Goal: Task Accomplishment & Management: Manage account settings

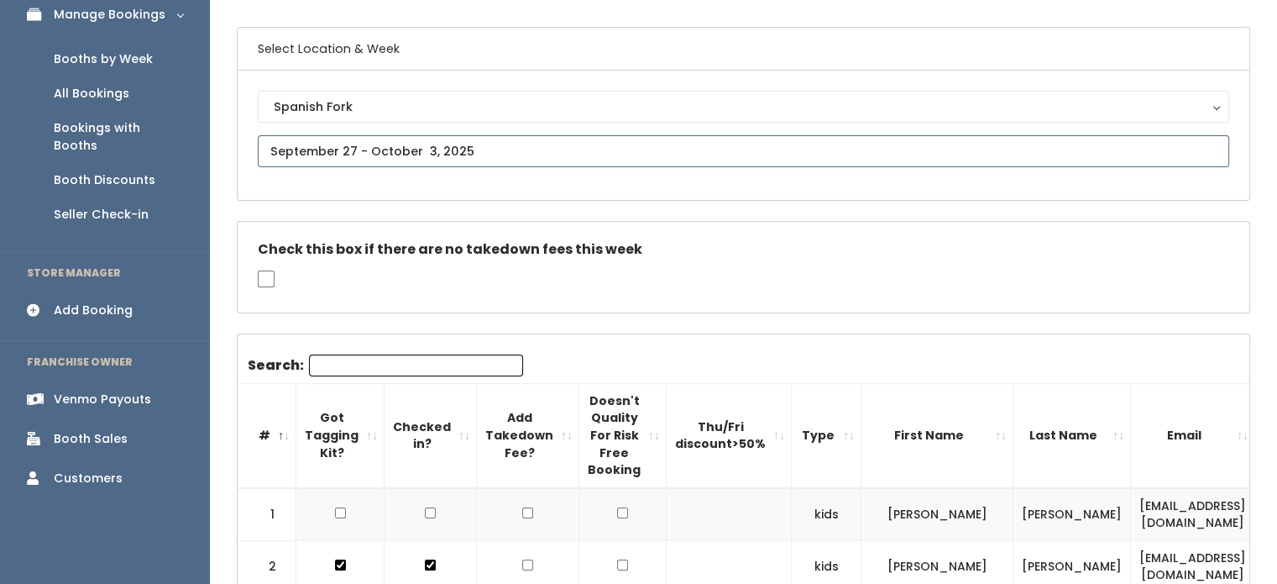
click at [395, 150] on input "text" at bounding box center [744, 151] width 972 height 32
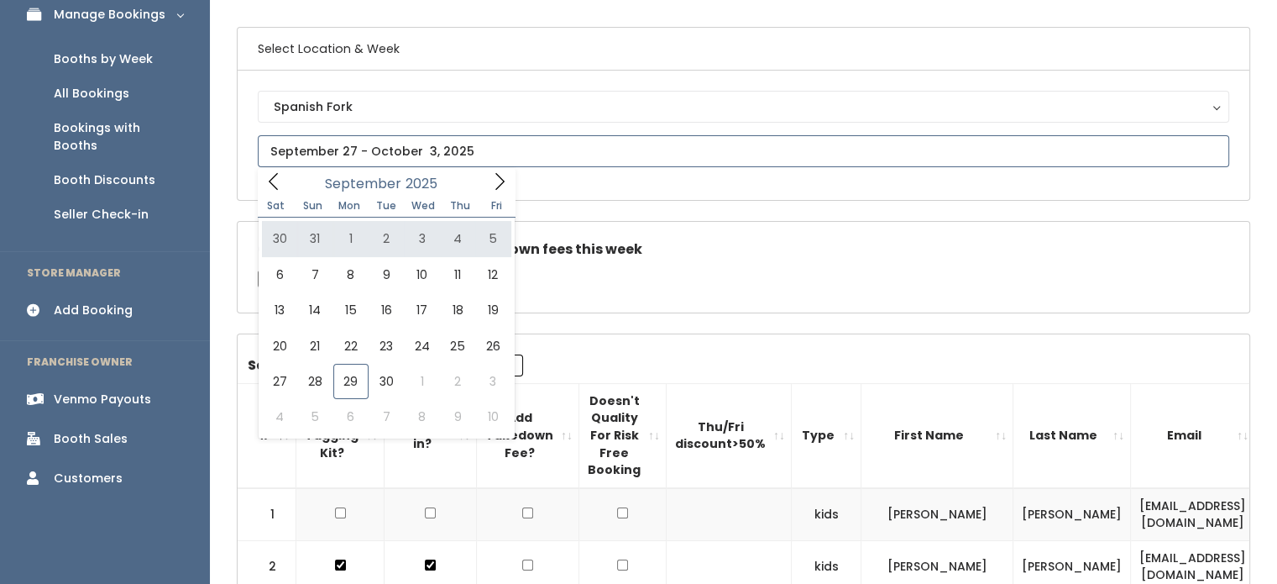
click at [494, 181] on icon at bounding box center [499, 181] width 18 height 18
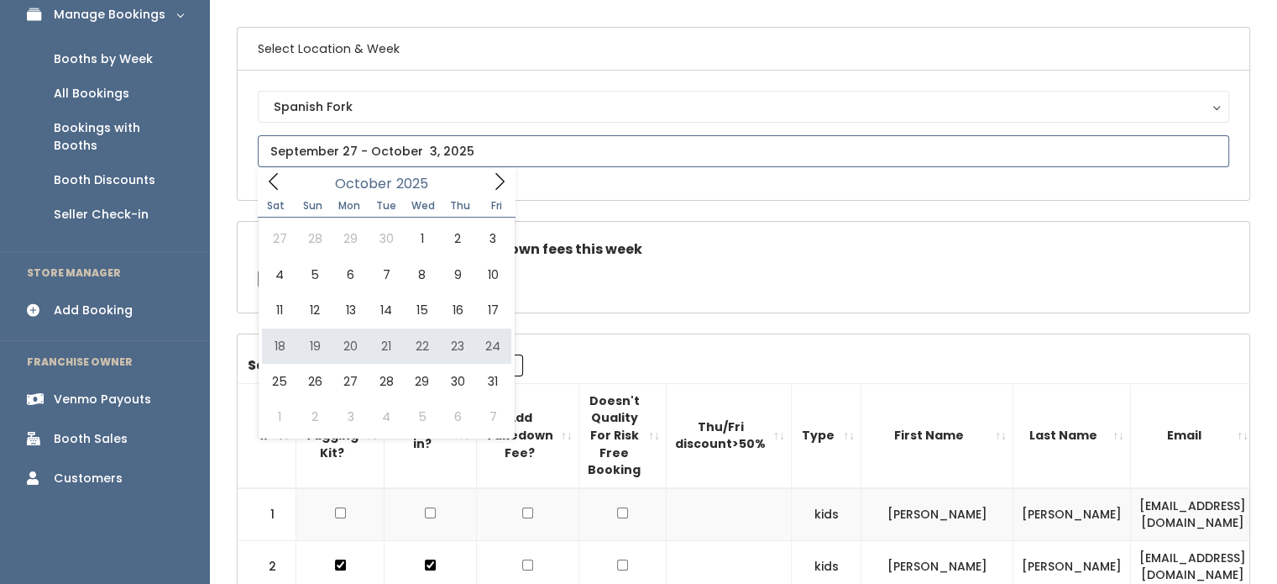
type input "[DATE] to [DATE]"
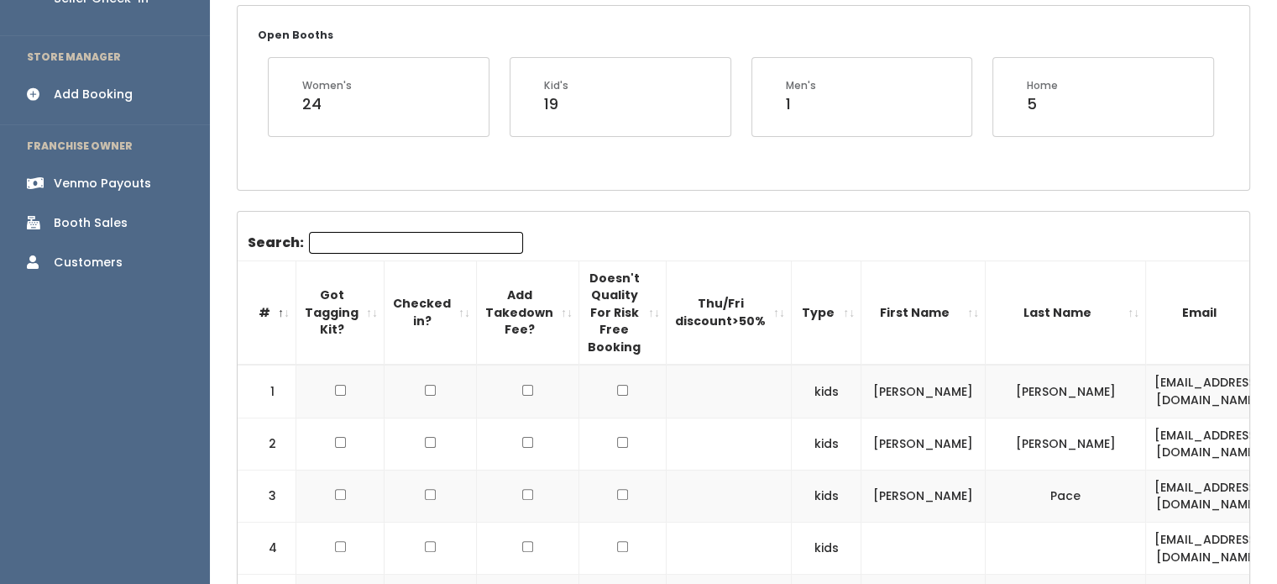
scroll to position [383, 0]
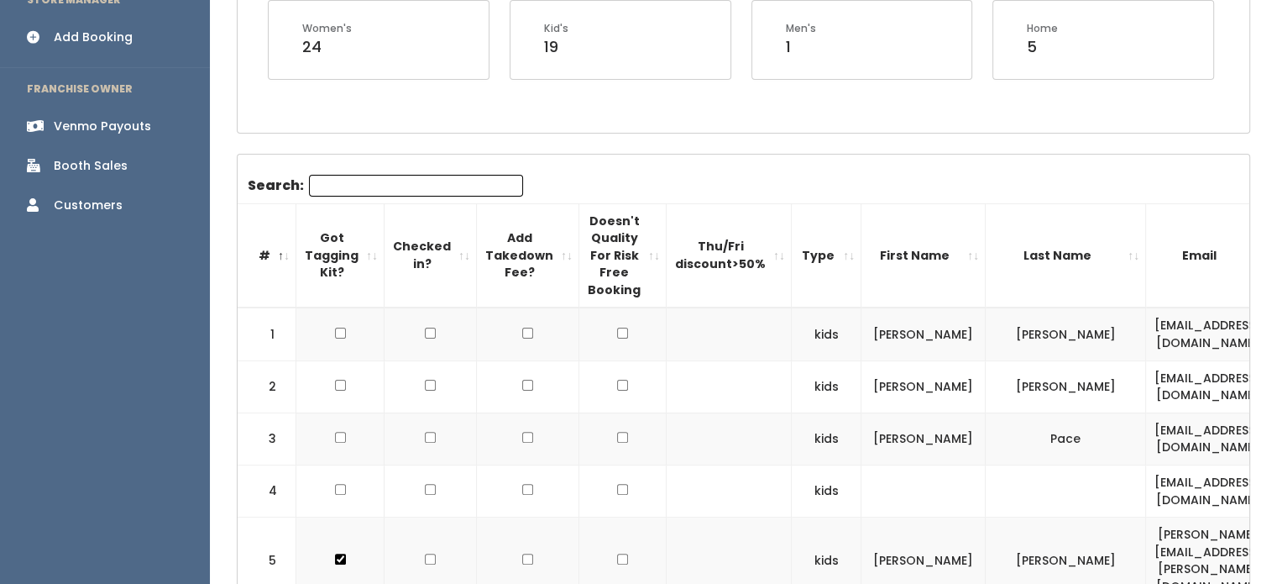
click at [387, 184] on input "Search:" at bounding box center [416, 186] width 214 height 22
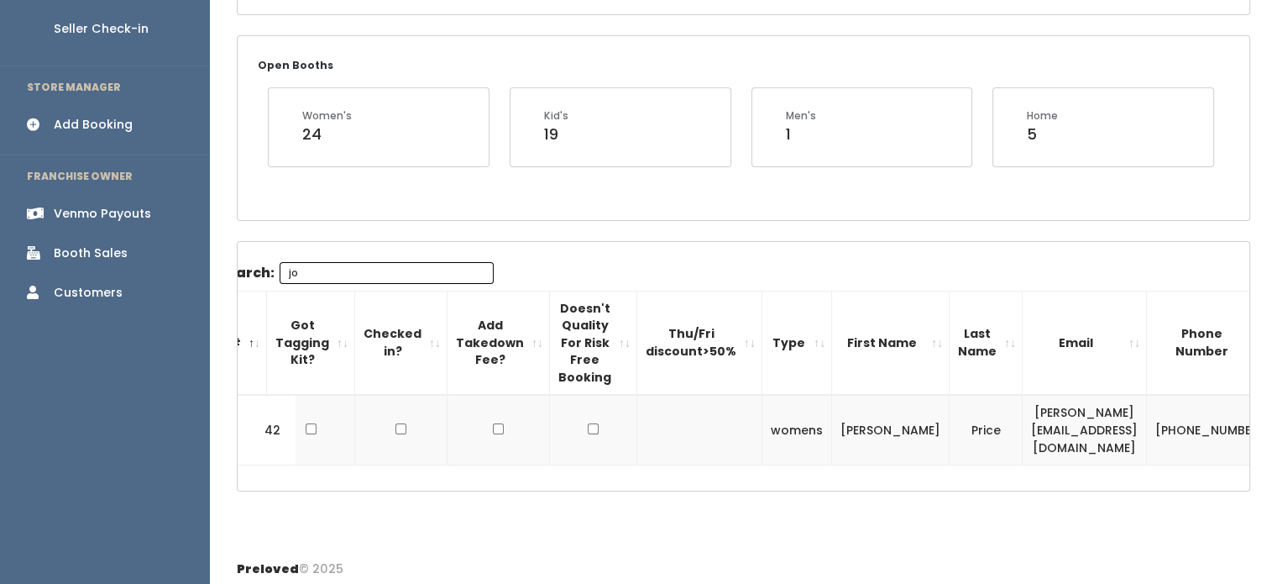
scroll to position [0, 0]
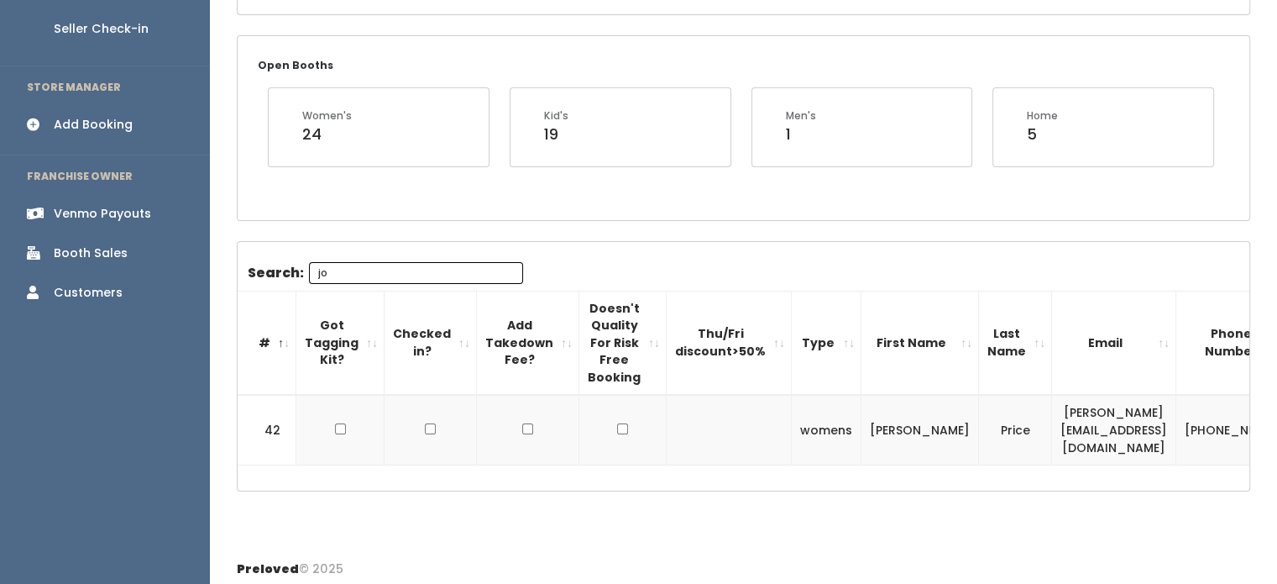
type input "jo"
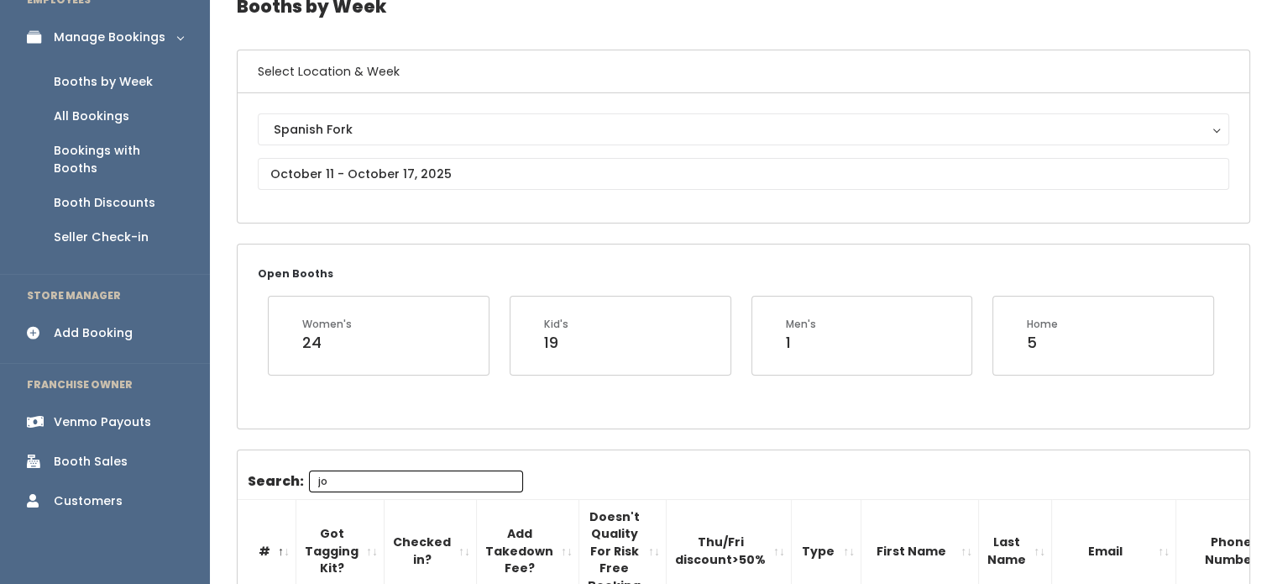
scroll to position [87, 0]
click at [78, 194] on div "Booth Discounts" at bounding box center [105, 203] width 102 height 18
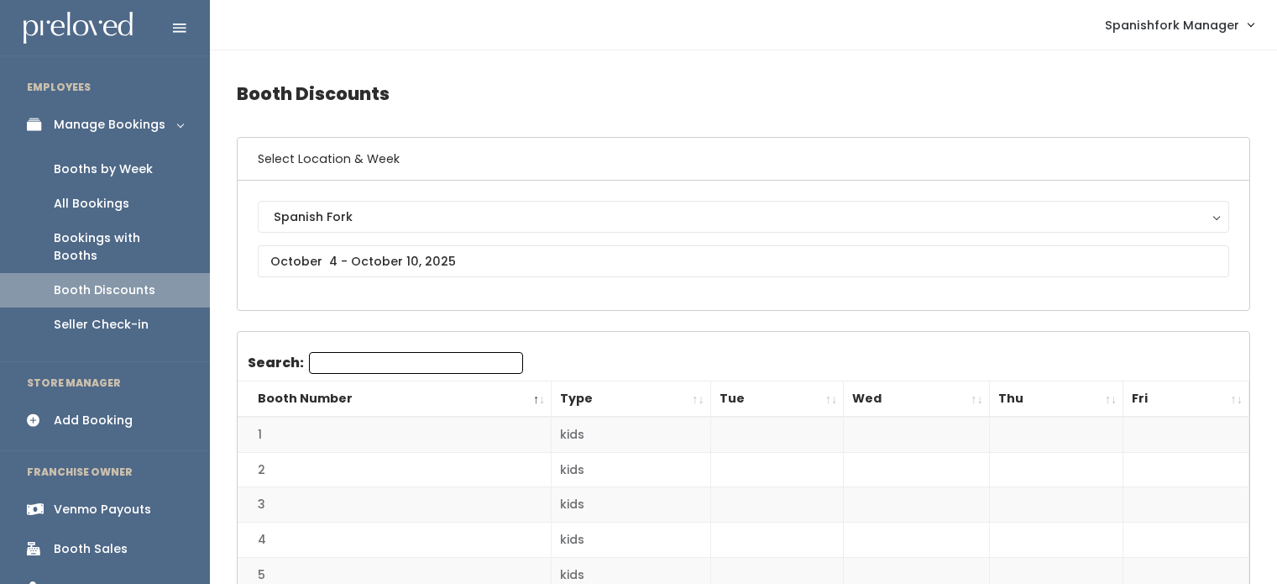
click at [469, 211] on div "Spanish Fork" at bounding box center [744, 216] width 940 height 18
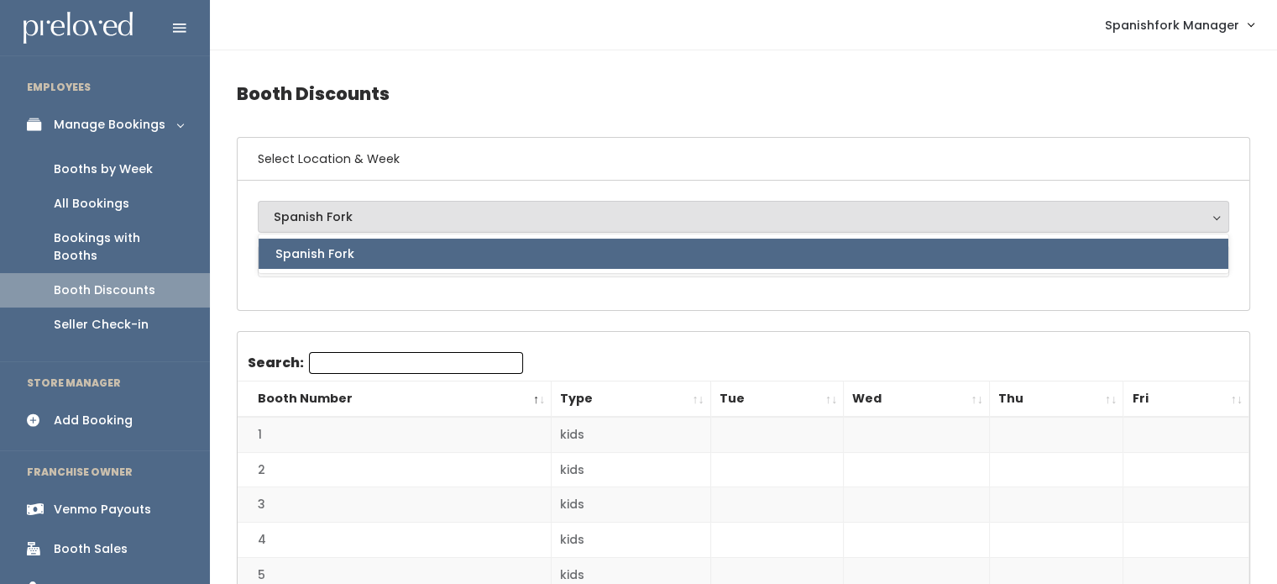
click at [472, 308] on div "Spanish Fork Spanish Fork Spanish Fork" at bounding box center [744, 245] width 1012 height 129
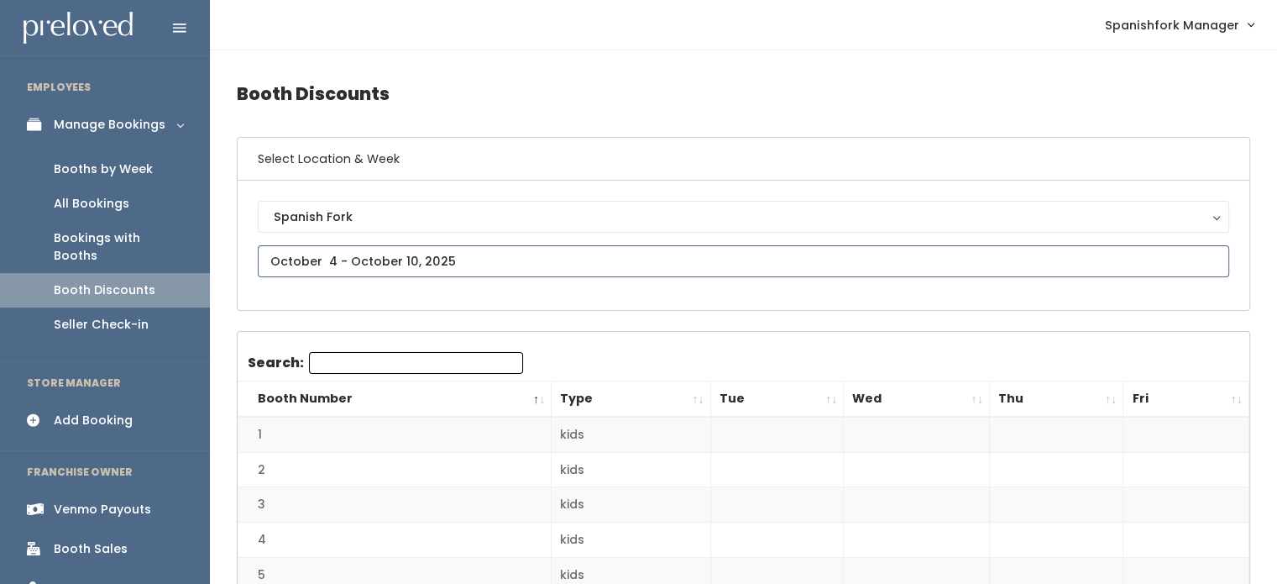
click at [493, 258] on input "text" at bounding box center [744, 261] width 972 height 32
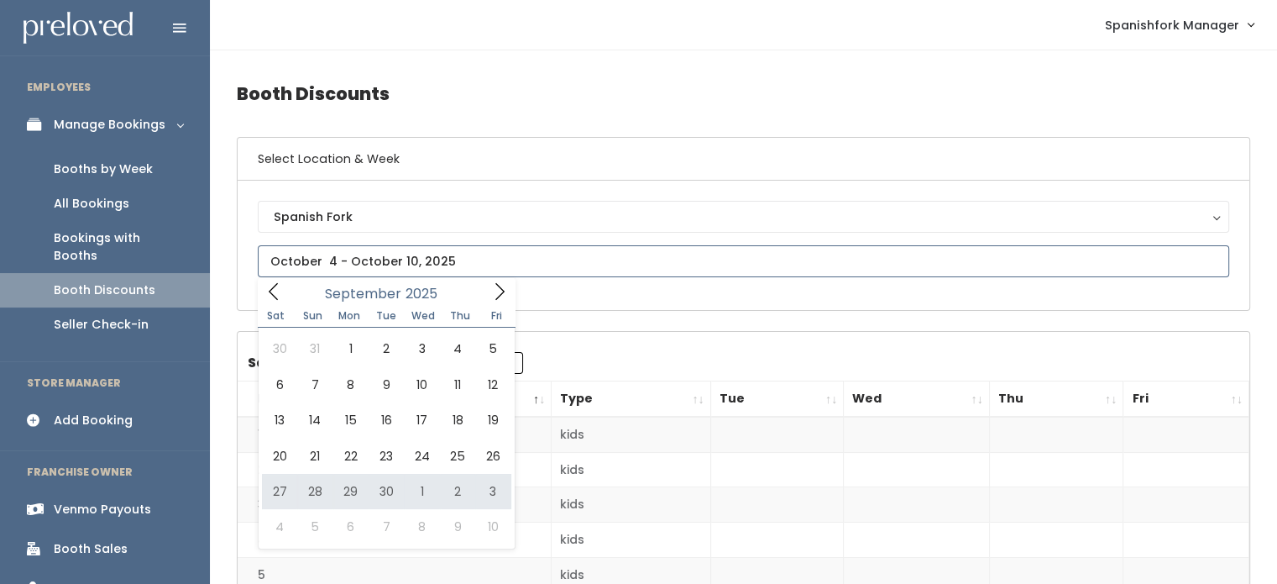
type input "September 27 to October 3"
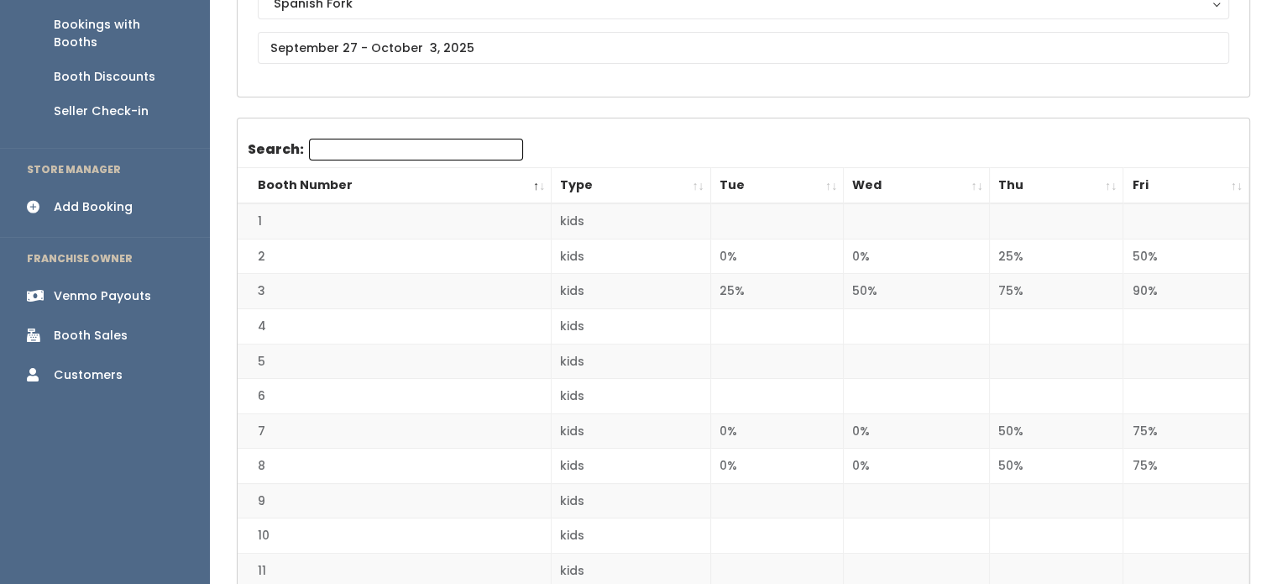
scroll to position [214, 0]
click at [767, 185] on th "Tue" at bounding box center [778, 185] width 134 height 36
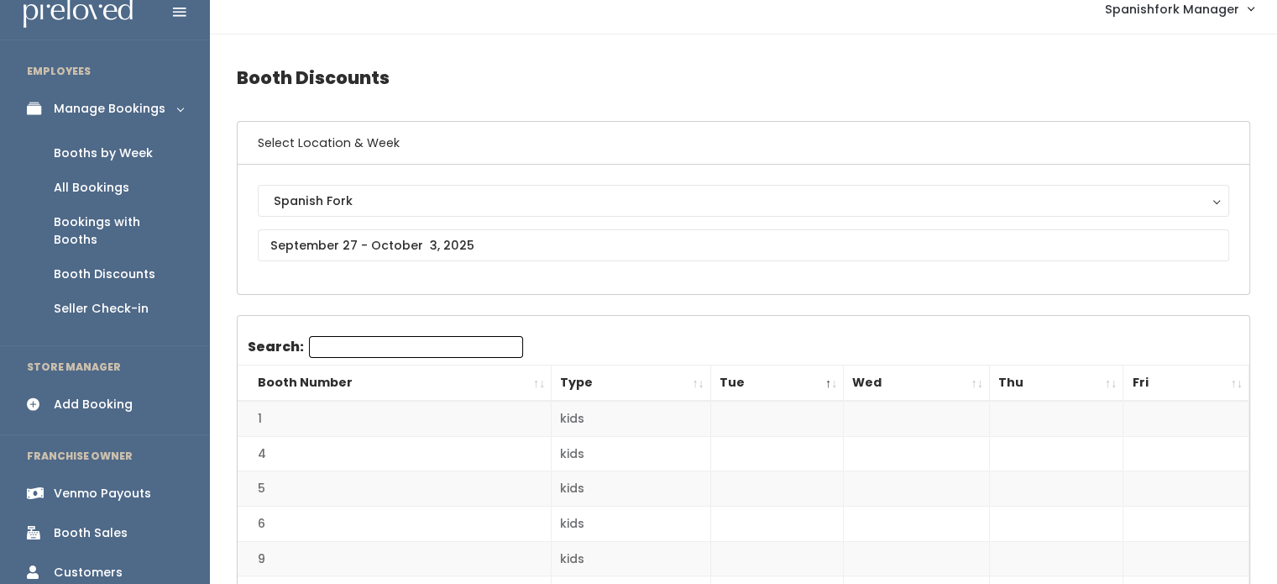
scroll to position [0, 0]
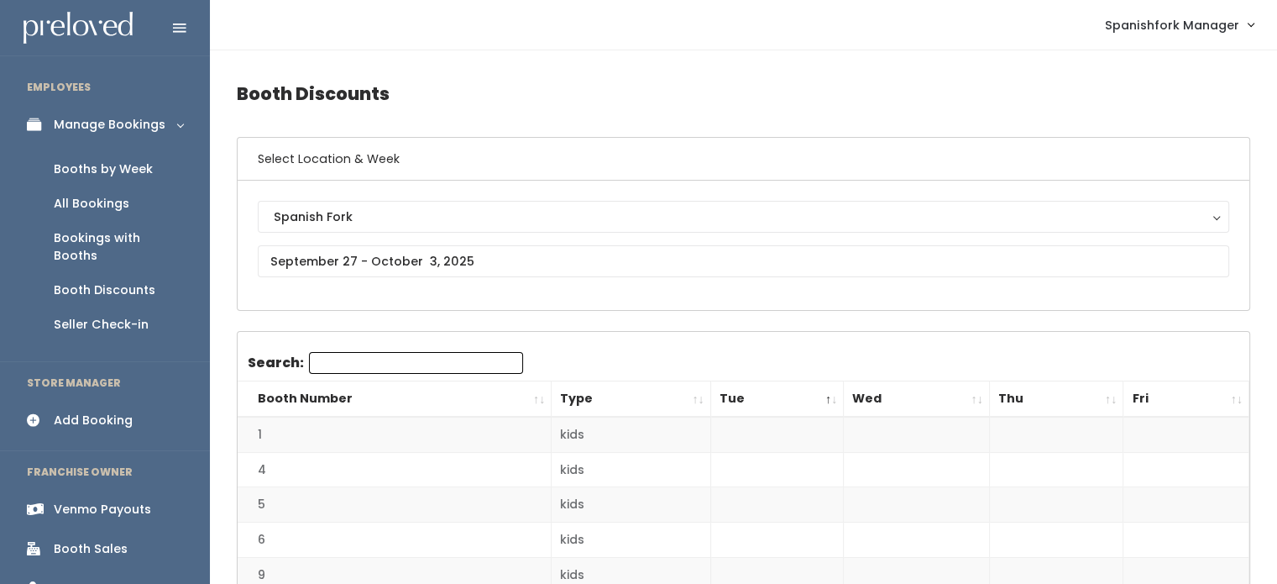
click at [754, 401] on th "Tue" at bounding box center [778, 399] width 134 height 36
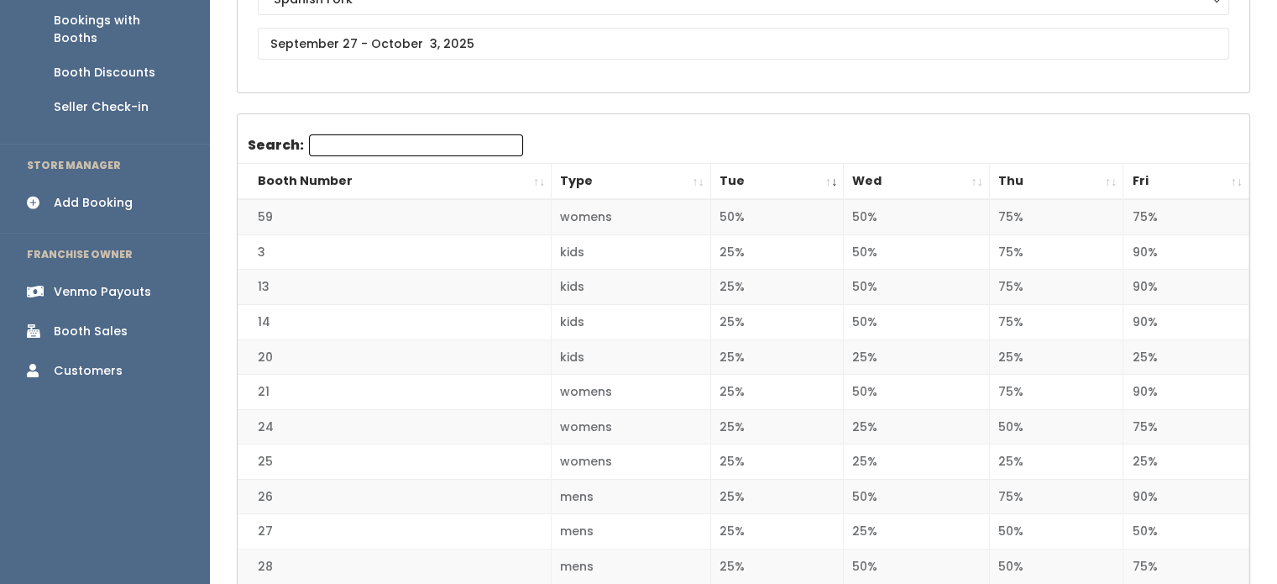
scroll to position [241, 0]
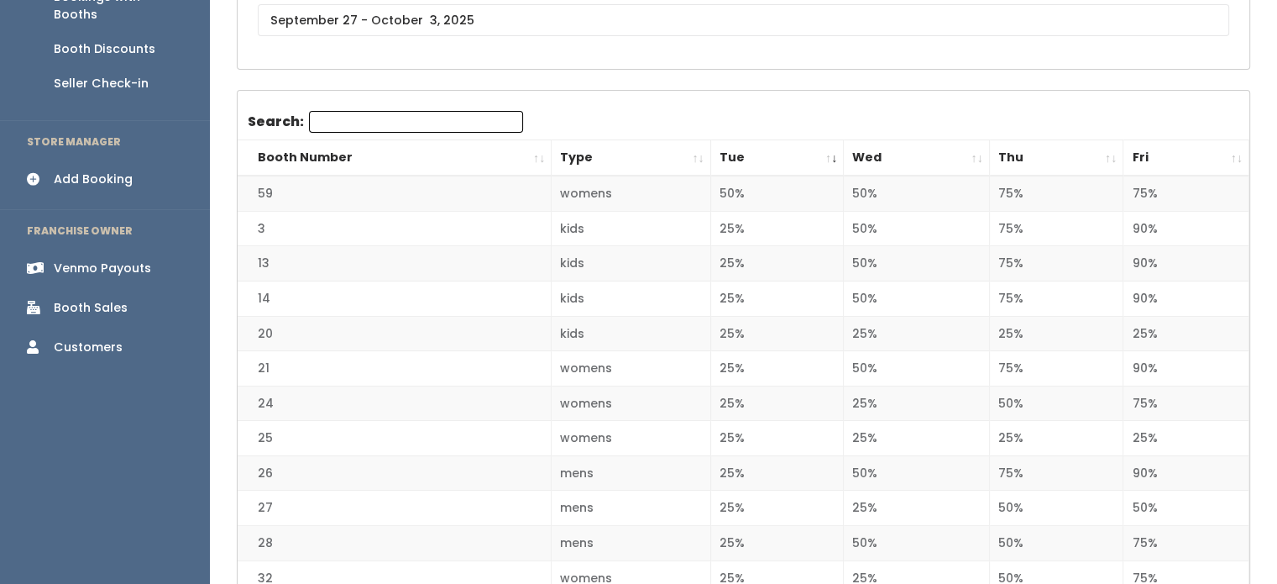
click at [898, 170] on th "Wed" at bounding box center [916, 158] width 145 height 36
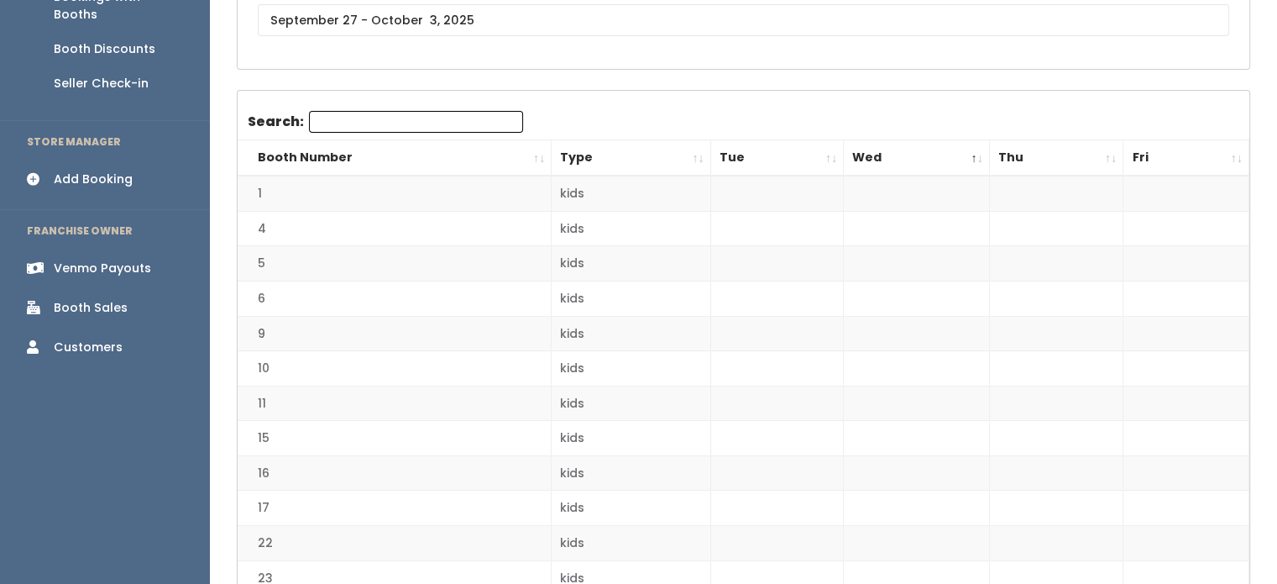
click at [898, 170] on th "Wed" at bounding box center [916, 158] width 145 height 36
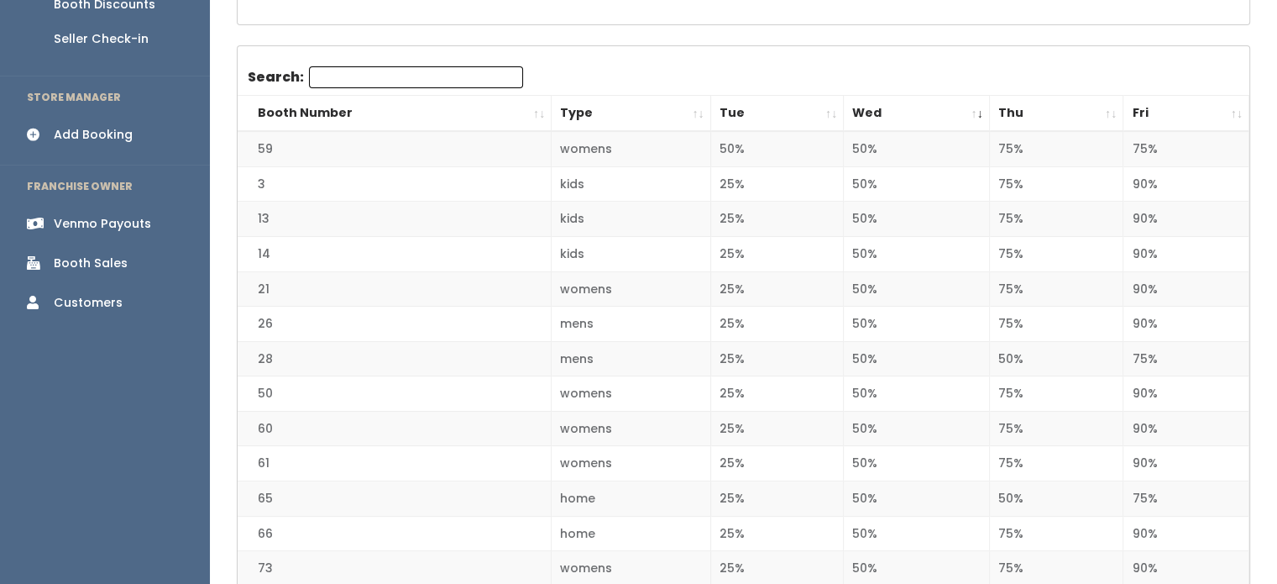
scroll to position [285, 0]
click at [98, 255] on div "Booth Sales" at bounding box center [91, 264] width 74 height 18
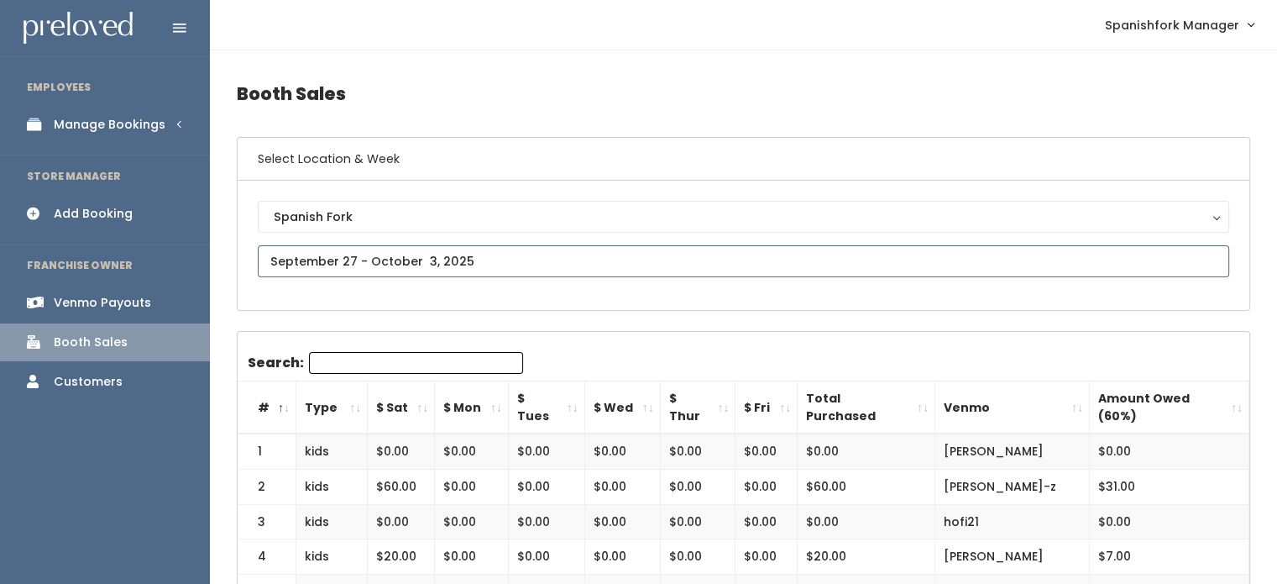
click at [441, 268] on input "text" at bounding box center [744, 261] width 972 height 32
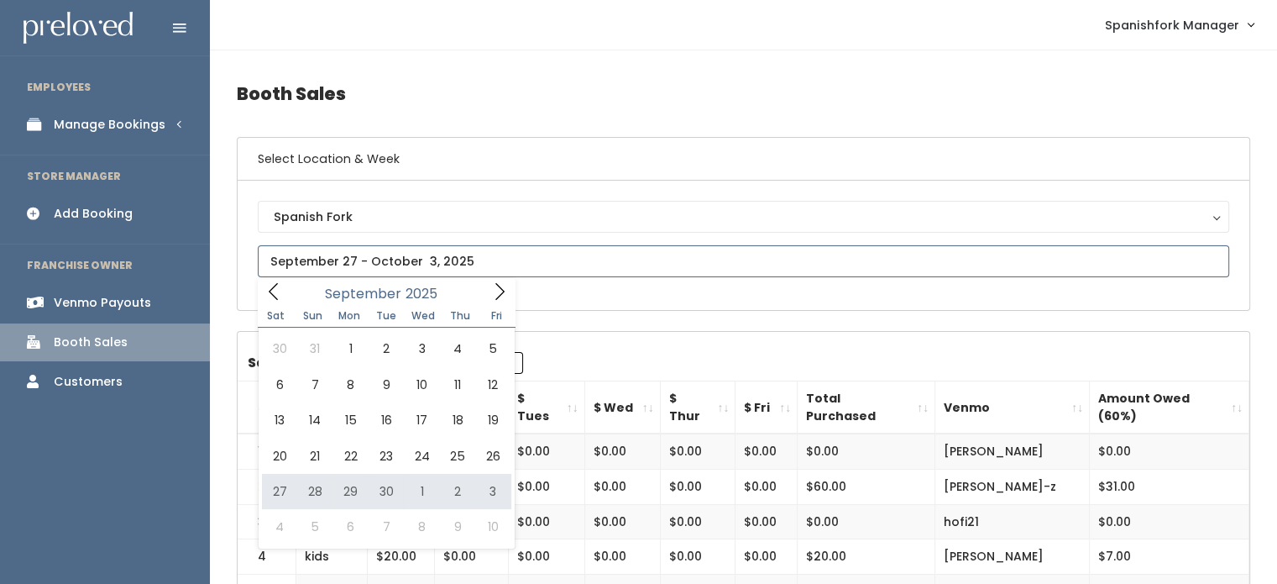
type input "September 27 to October 3"
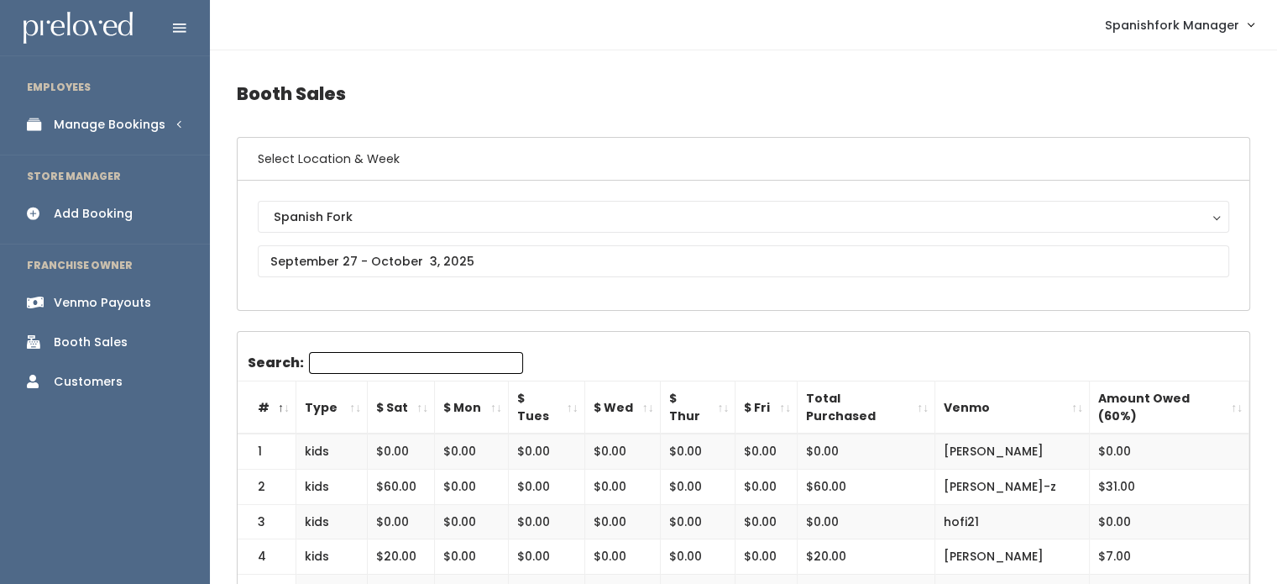
click at [81, 121] on div "Manage Bookings" at bounding box center [110, 125] width 112 height 18
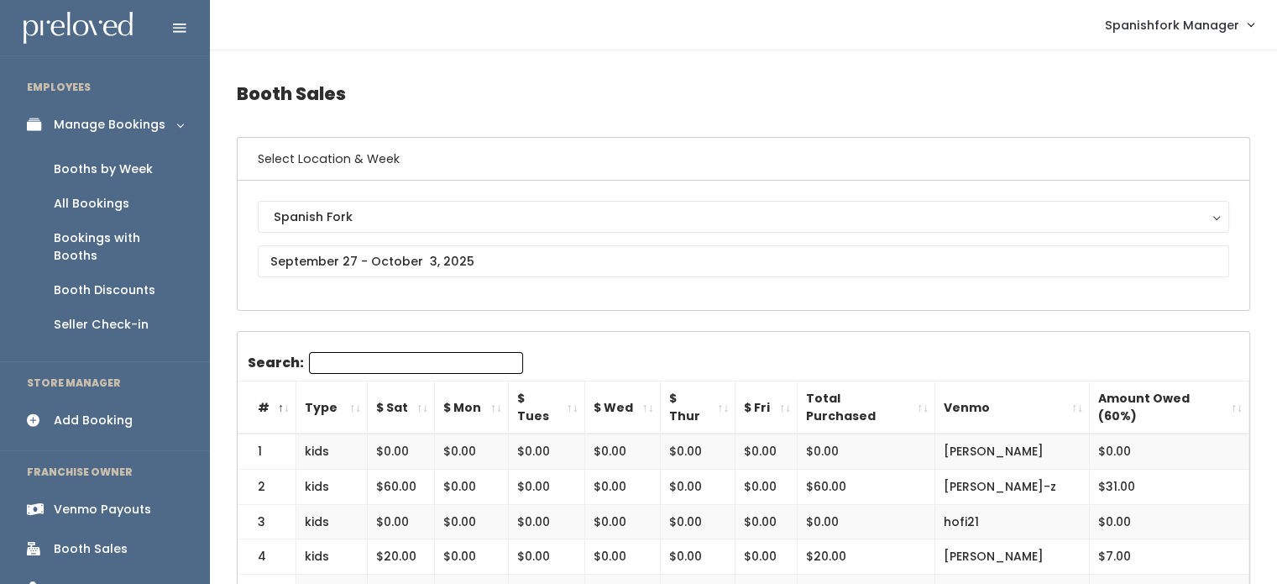
click at [100, 168] on div "Booths by Week" at bounding box center [103, 169] width 99 height 18
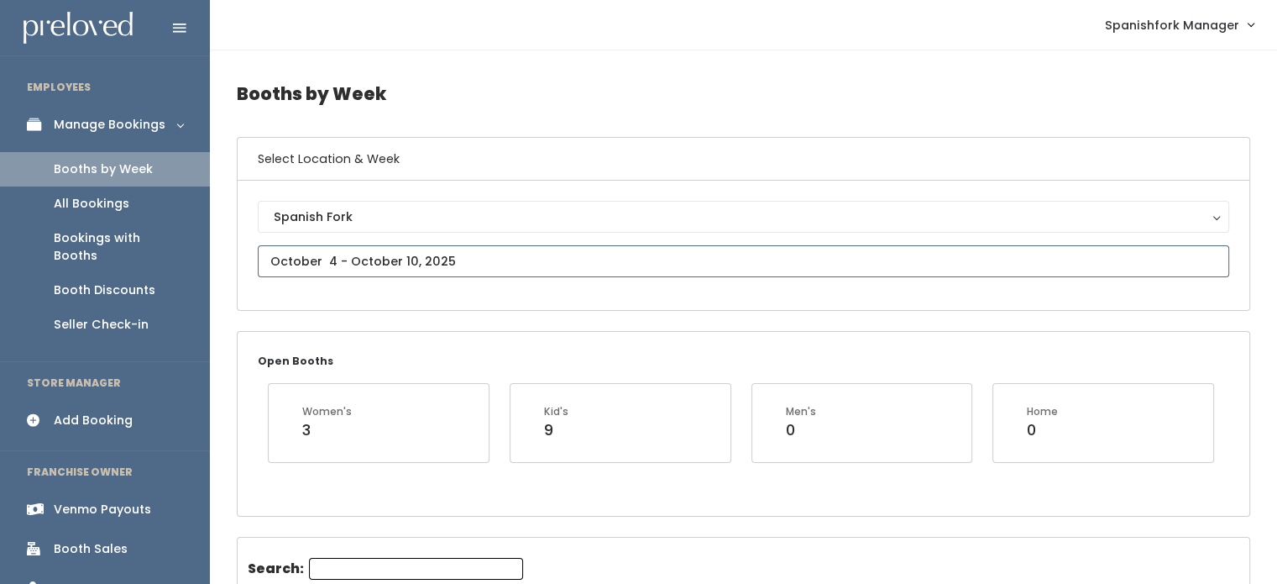
click at [542, 267] on input "text" at bounding box center [744, 261] width 972 height 32
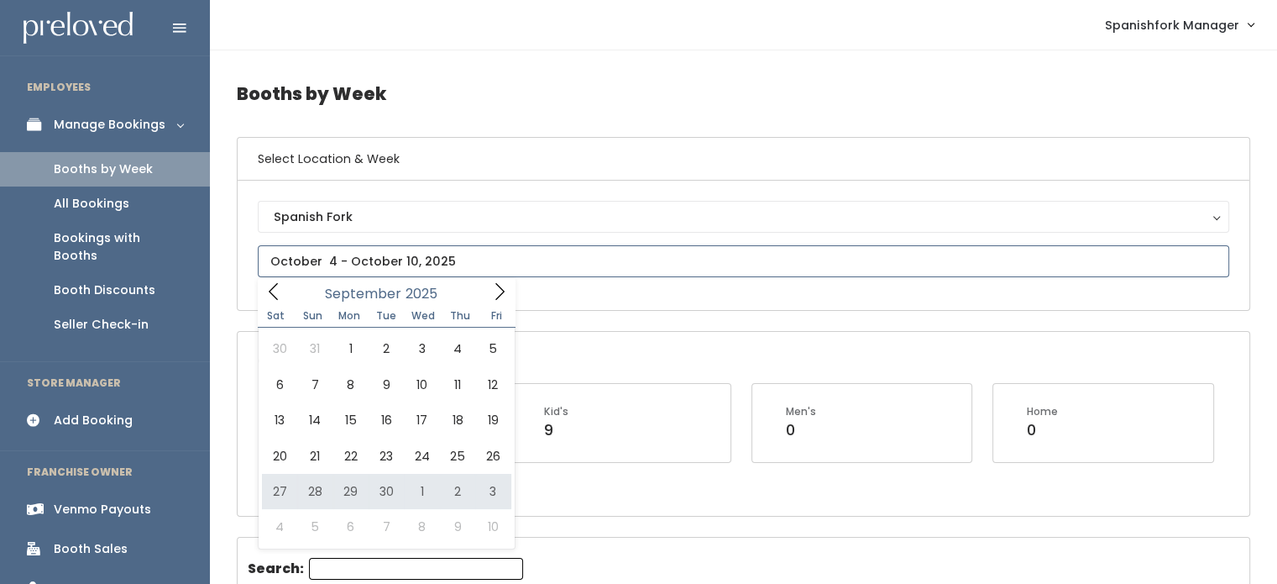
type input "September 27 to October 3"
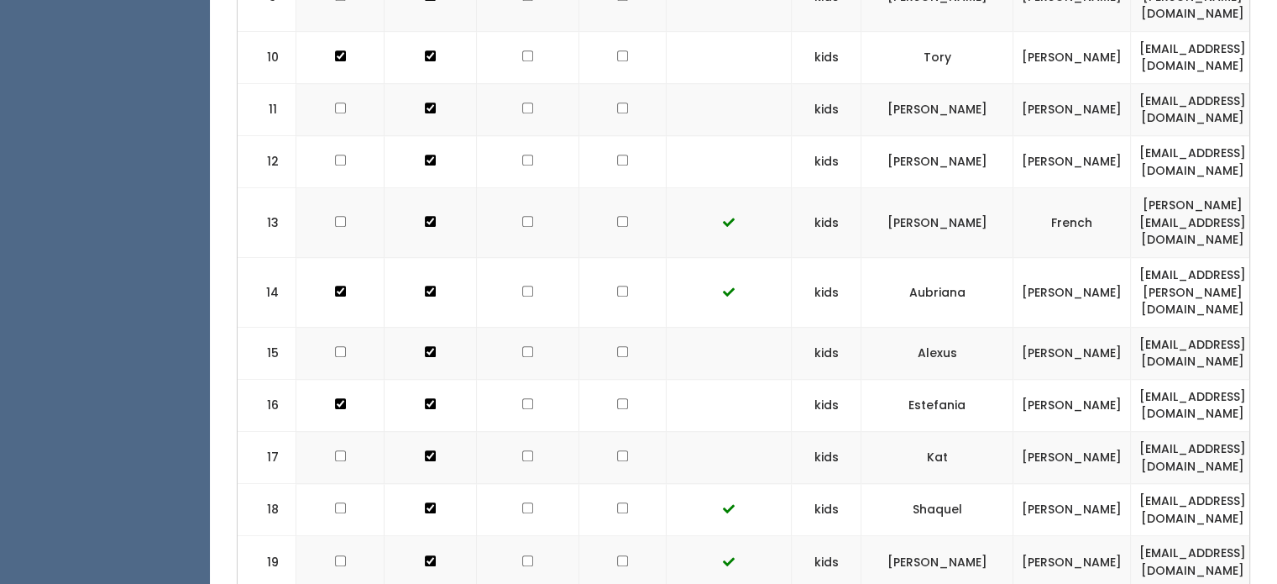
scroll to position [1027, 0]
